Goal: Task Accomplishment & Management: Manage account settings

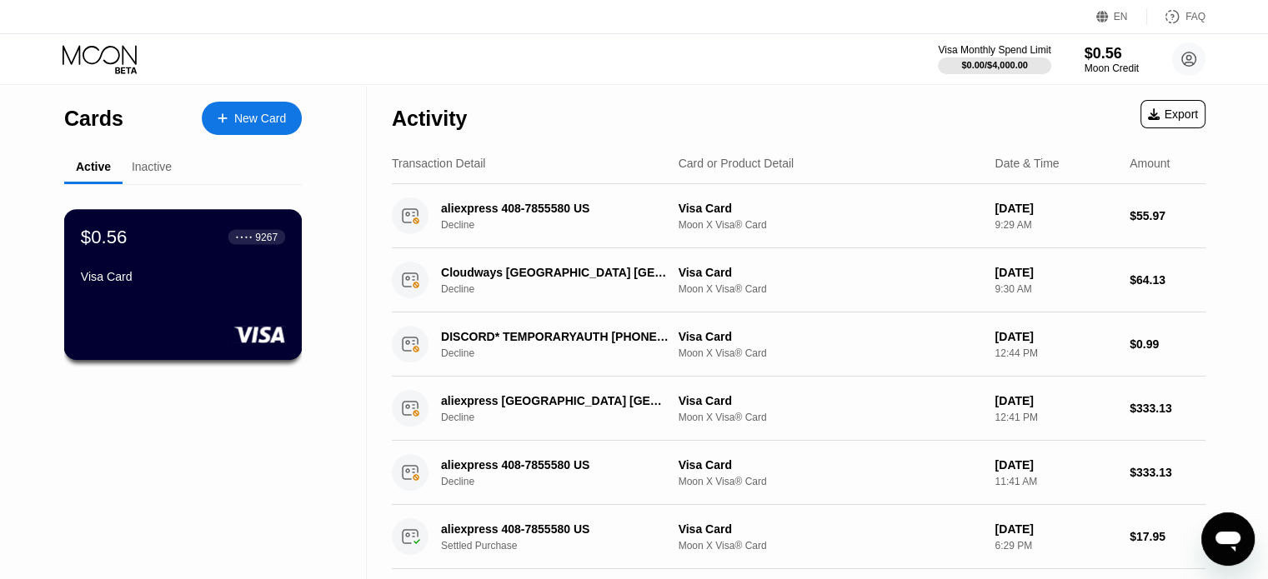
click at [232, 283] on div "Visa Card" at bounding box center [183, 276] width 204 height 13
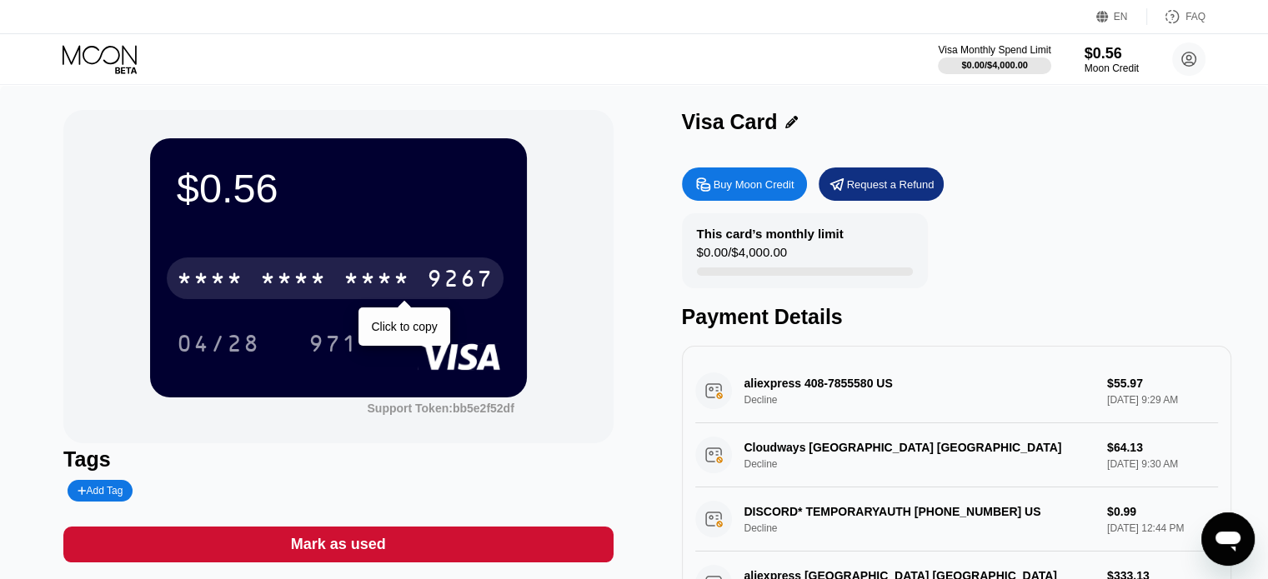
click at [412, 288] on div "* * * * * * * * * * * * 9267" at bounding box center [335, 279] width 337 height 42
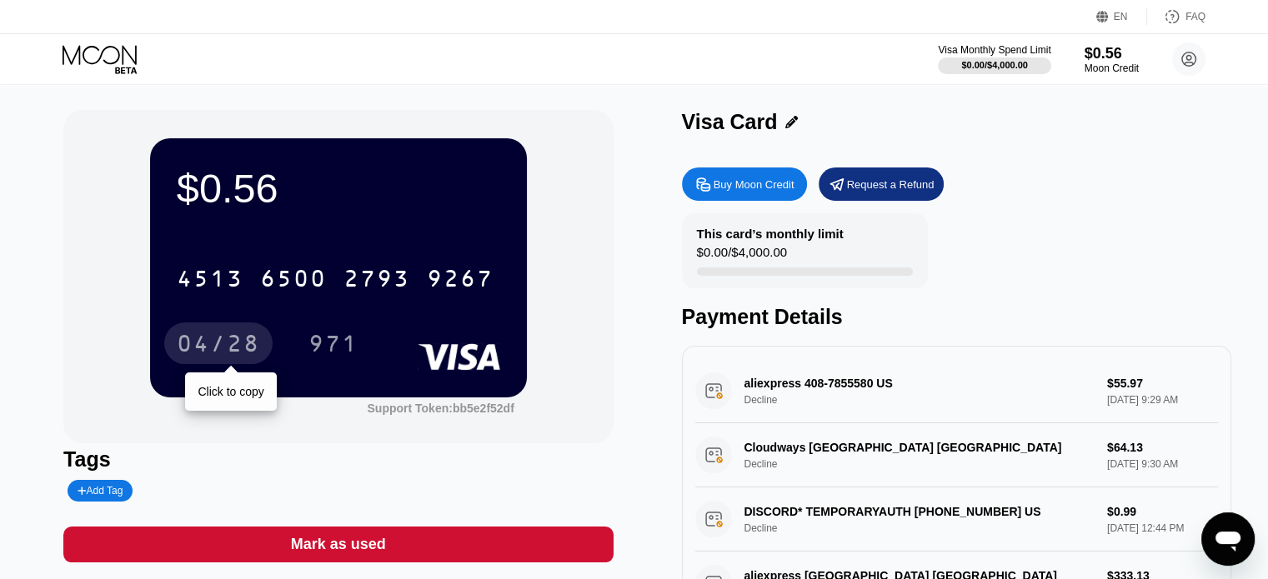
click at [220, 339] on div "04/28" at bounding box center [218, 346] width 83 height 27
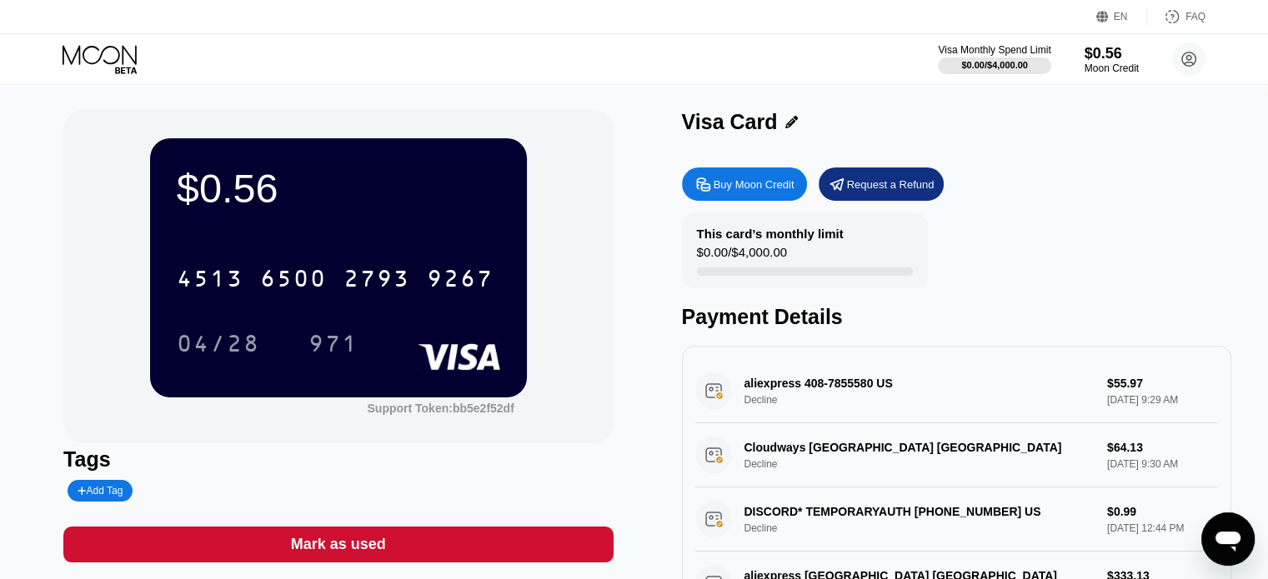
click at [390, 343] on div "04/28 971" at bounding box center [339, 344] width 324 height 42
click at [323, 358] on div "971" at bounding box center [333, 346] width 50 height 27
